Goal: Find specific page/section: Find specific page/section

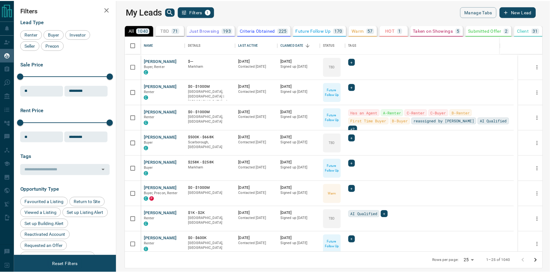
scroll to position [212, 430]
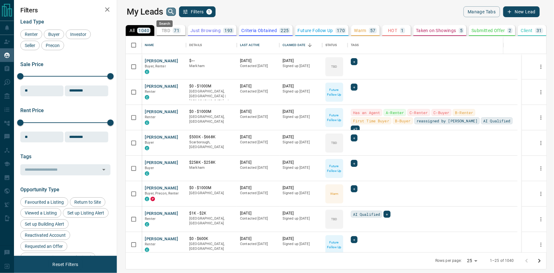
click at [167, 12] on icon "search button" at bounding box center [171, 12] width 8 height 8
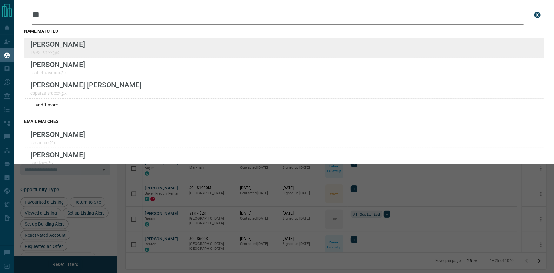
type input "**"
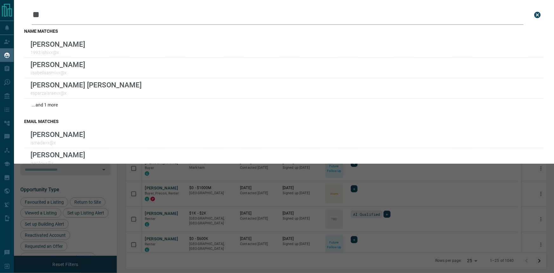
click at [533, 15] on icon "close search bar" at bounding box center [537, 15] width 8 height 8
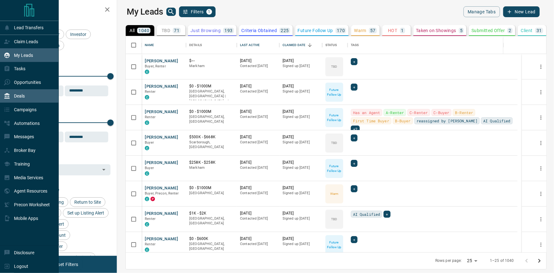
click at [36, 95] on div "Deals" at bounding box center [29, 96] width 59 height 14
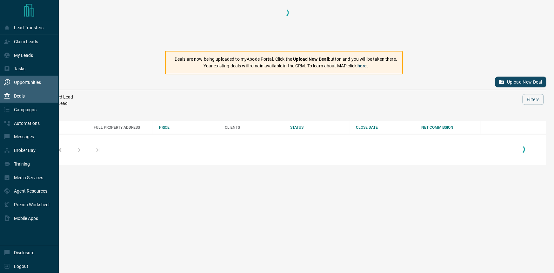
click at [36, 87] on div "Opportunities" at bounding box center [22, 82] width 37 height 10
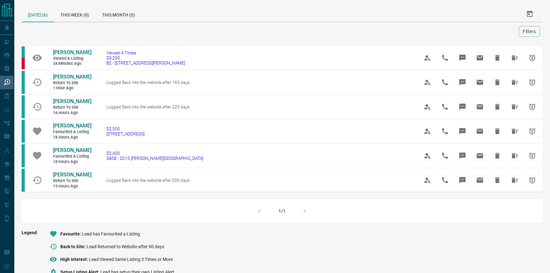
scroll to position [29, 0]
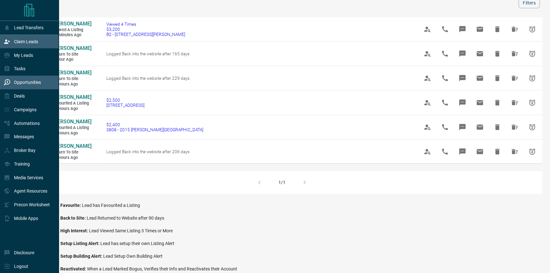
click at [24, 40] on p "Claim Leads" at bounding box center [26, 41] width 24 height 5
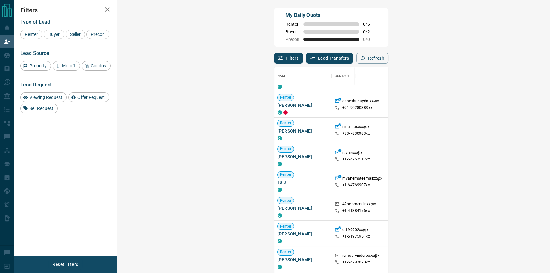
scroll to position [29, 0]
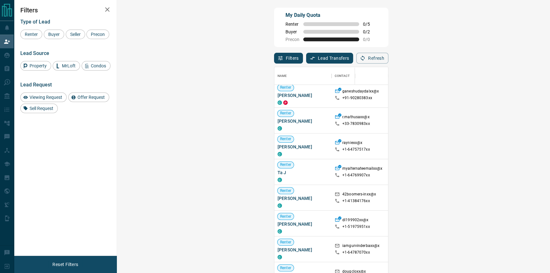
drag, startPoint x: 54, startPoint y: 22, endPoint x: 54, endPoint y: 25, distance: 3.2
click at [54, 24] on div "Type of Lead" at bounding box center [65, 22] width 90 height 6
click at [53, 30] on div "Buyer" at bounding box center [54, 35] width 20 height 10
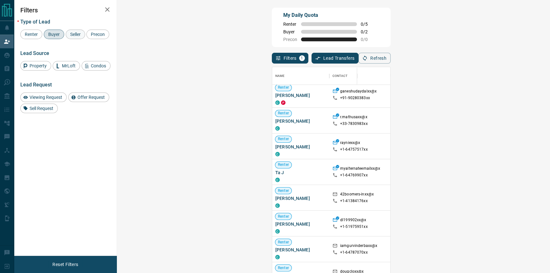
click at [74, 37] on span "Seller" at bounding box center [75, 34] width 15 height 5
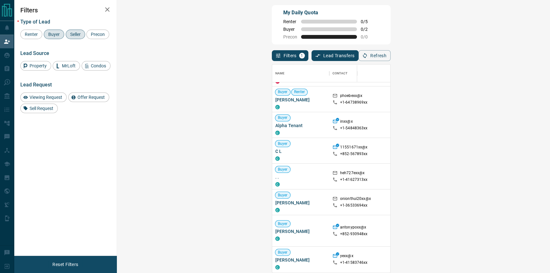
scroll to position [3, 0]
